Goal: Find specific page/section: Find specific page/section

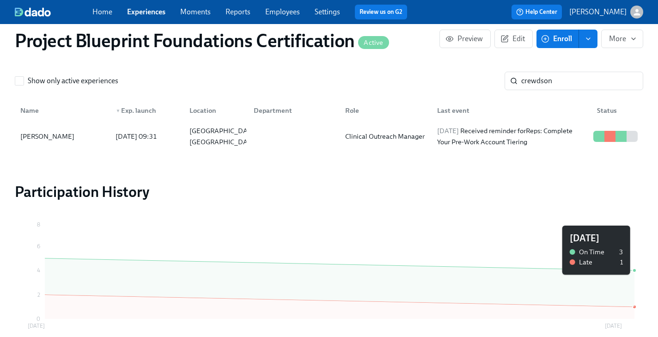
scroll to position [689, 0]
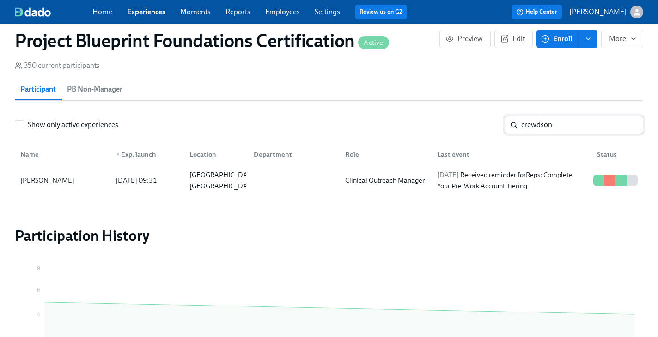
drag, startPoint x: 576, startPoint y: 126, endPoint x: 635, endPoint y: 126, distance: 59.1
click at [576, 126] on input "crewdson" at bounding box center [582, 124] width 122 height 18
click at [632, 130] on input "crewdson" at bounding box center [582, 124] width 122 height 18
click at [630, 128] on input "crewdson" at bounding box center [582, 124] width 122 height 18
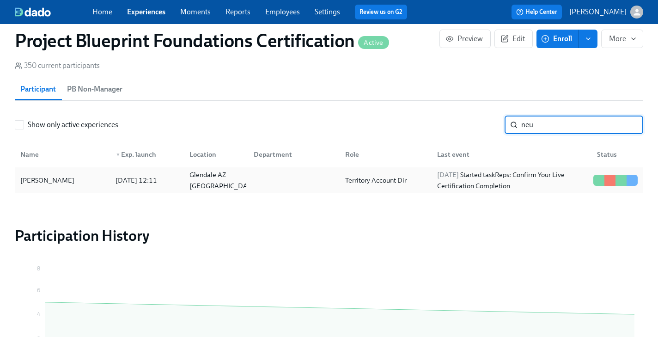
type input "neu"
click at [161, 186] on div "[DATE] 12:11" at bounding box center [136, 180] width 49 height 11
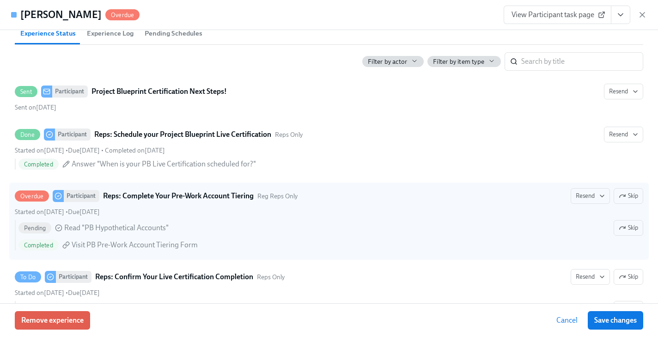
scroll to position [264, 0]
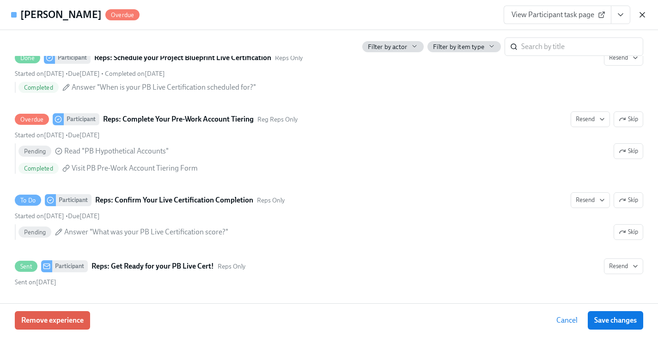
click at [642, 15] on icon "button" at bounding box center [642, 14] width 5 height 5
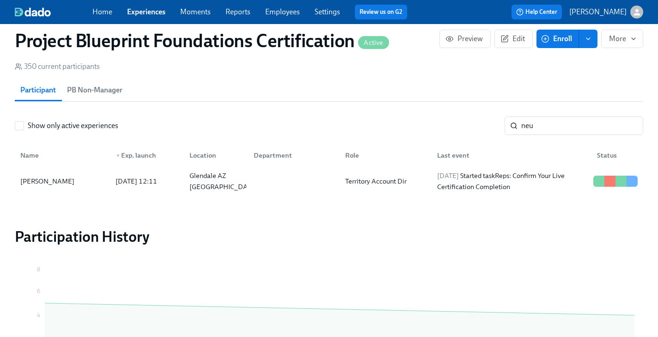
scroll to position [678, 0]
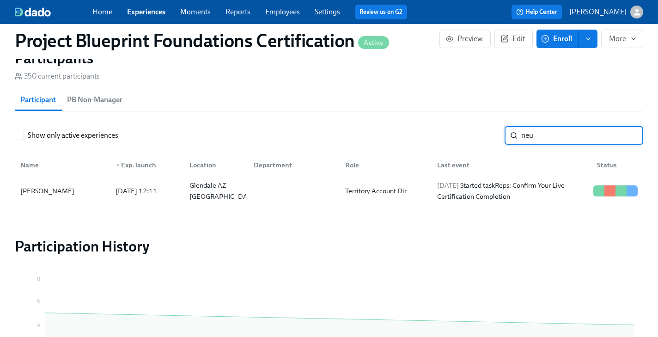
drag, startPoint x: 574, startPoint y: 143, endPoint x: 603, endPoint y: 142, distance: 29.1
click at [574, 143] on input "neu" at bounding box center [582, 135] width 122 height 18
click at [268, 190] on div at bounding box center [291, 191] width 91 height 18
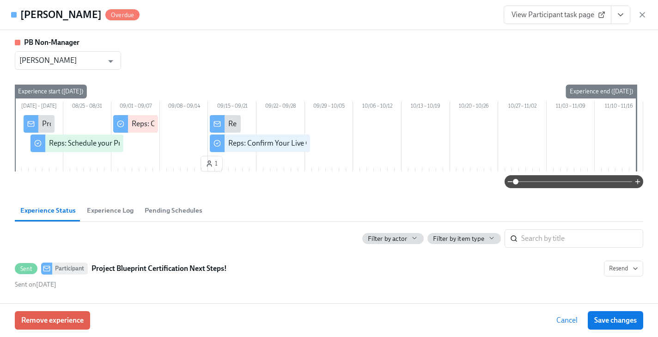
scroll to position [264, 0]
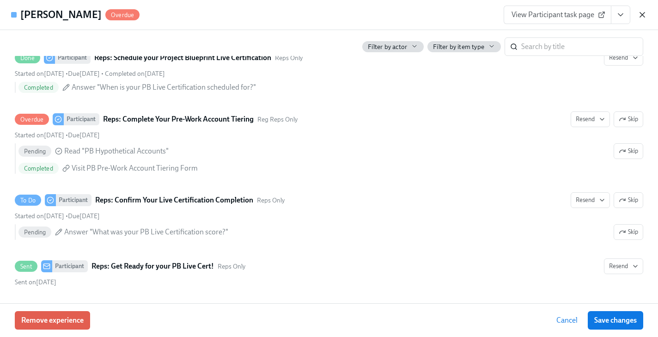
click at [643, 15] on icon "button" at bounding box center [641, 14] width 9 height 9
